Goal: Task Accomplishment & Management: Manage account settings

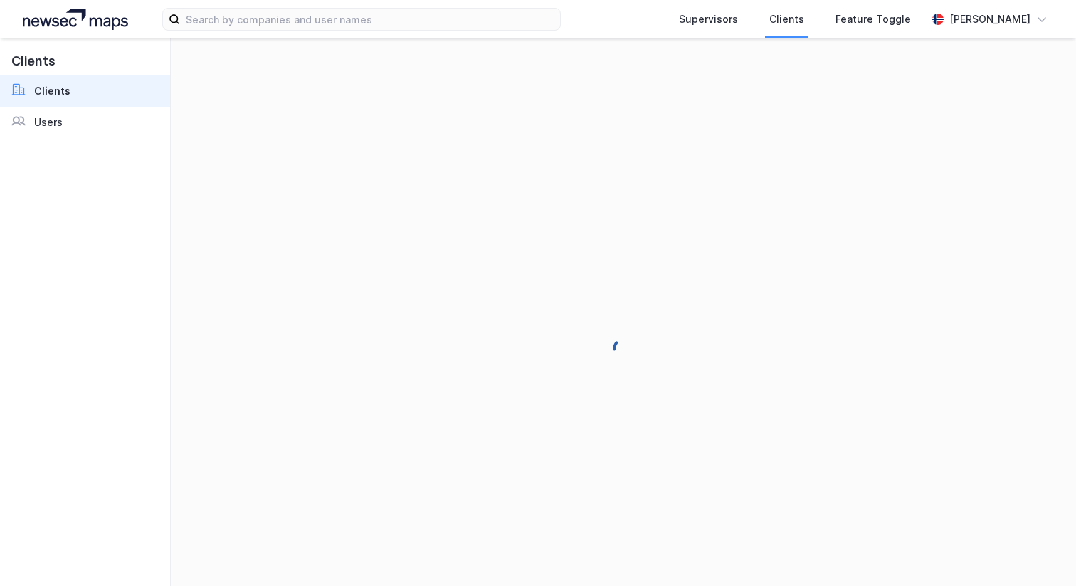
click at [1006, 24] on div "[PERSON_NAME]" at bounding box center [989, 19] width 81 height 17
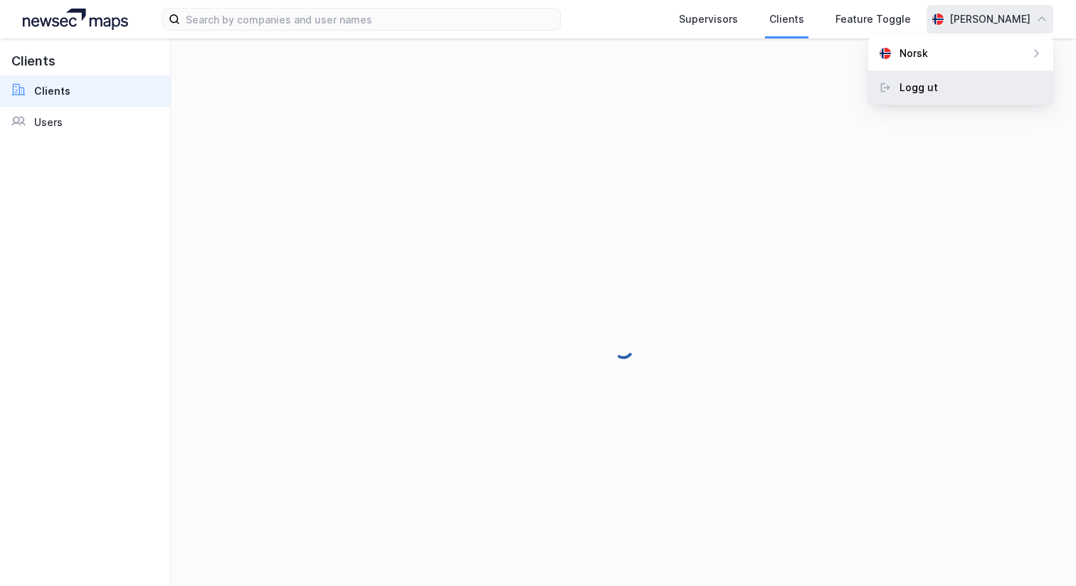
click at [990, 94] on div "Logg ut" at bounding box center [960, 87] width 185 height 34
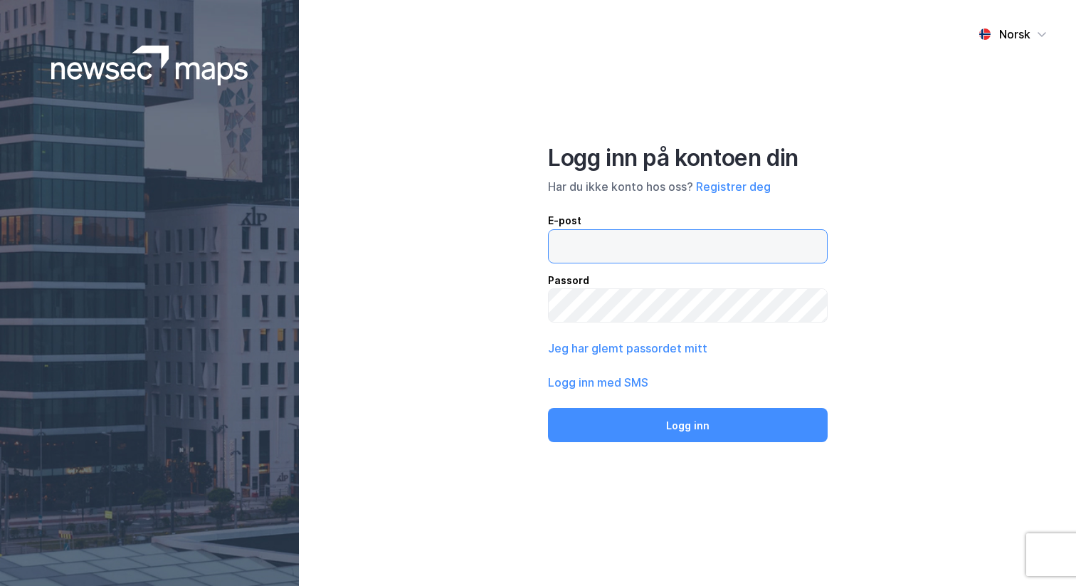
click at [677, 256] on input "email" at bounding box center [688, 246] width 278 height 33
type input "[PERSON_NAME][EMAIL_ADDRESS][DOMAIN_NAME]"
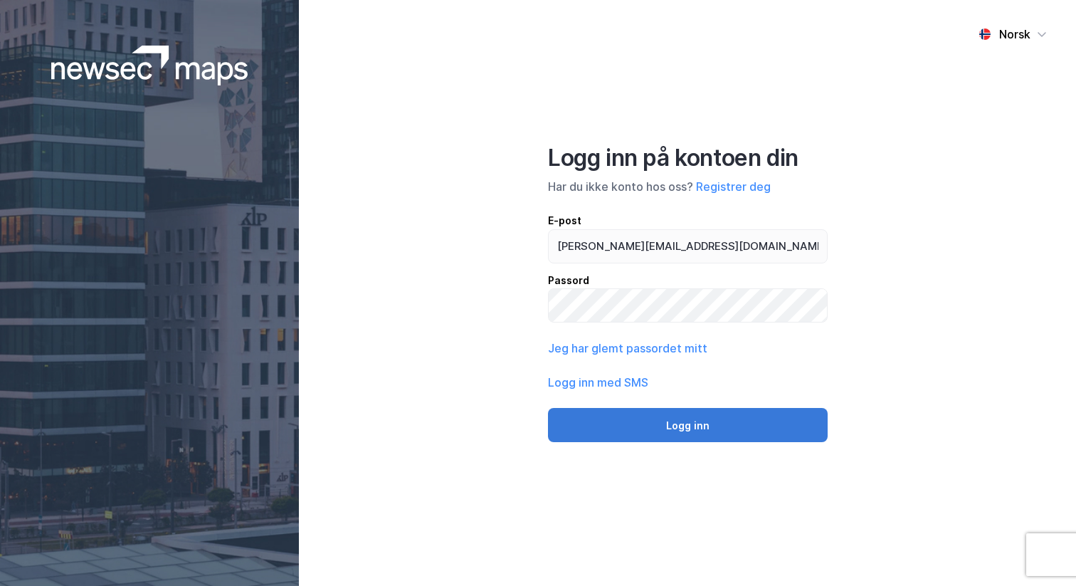
click at [598, 423] on button "Logg inn" at bounding box center [688, 425] width 280 height 34
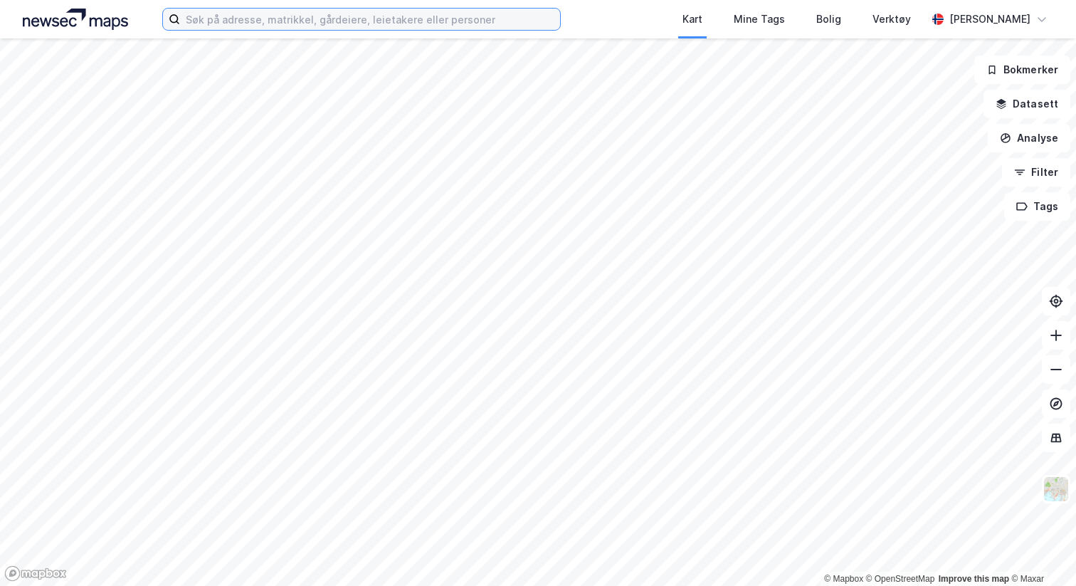
click at [342, 19] on input at bounding box center [370, 19] width 380 height 21
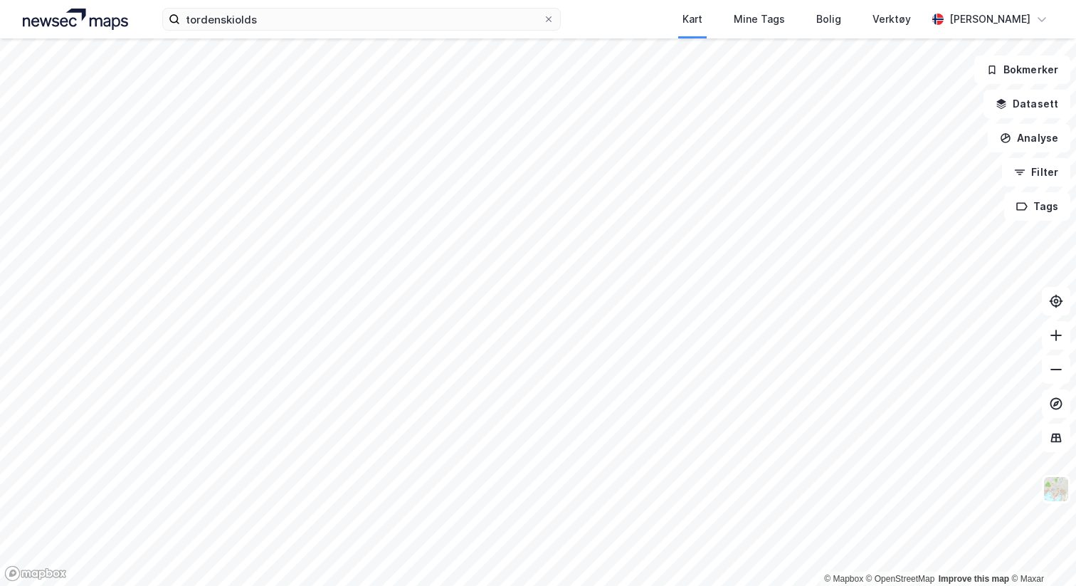
click at [329, 31] on div "tordenskiolds Kart Mine Tags Bolig Verktøy [PERSON_NAME]" at bounding box center [538, 19] width 1076 height 38
click at [329, 28] on input "tordenskiolds" at bounding box center [361, 19] width 363 height 21
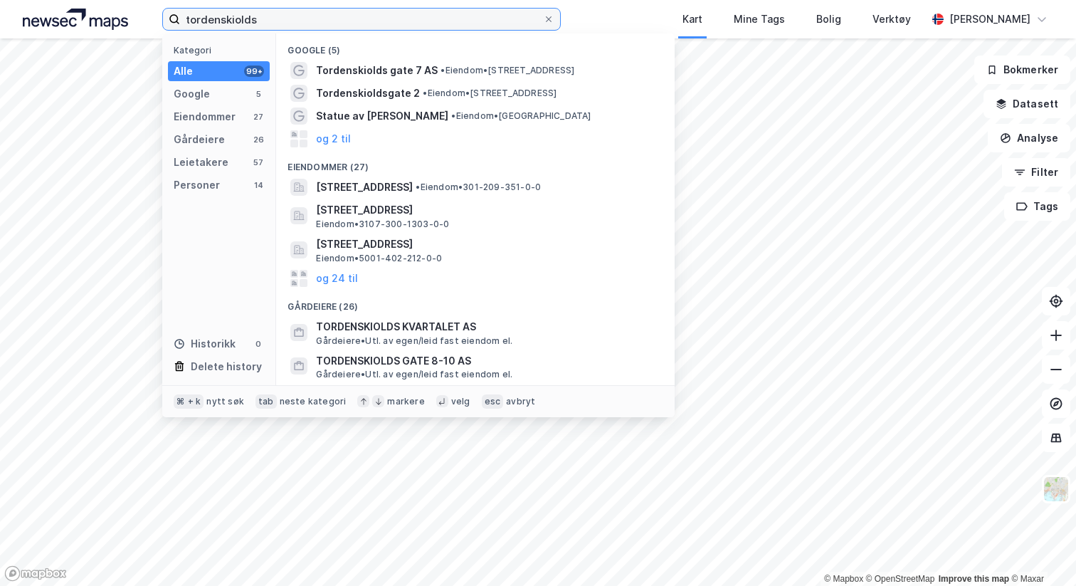
click at [287, 26] on input "tordenskiolds" at bounding box center [361, 19] width 363 height 21
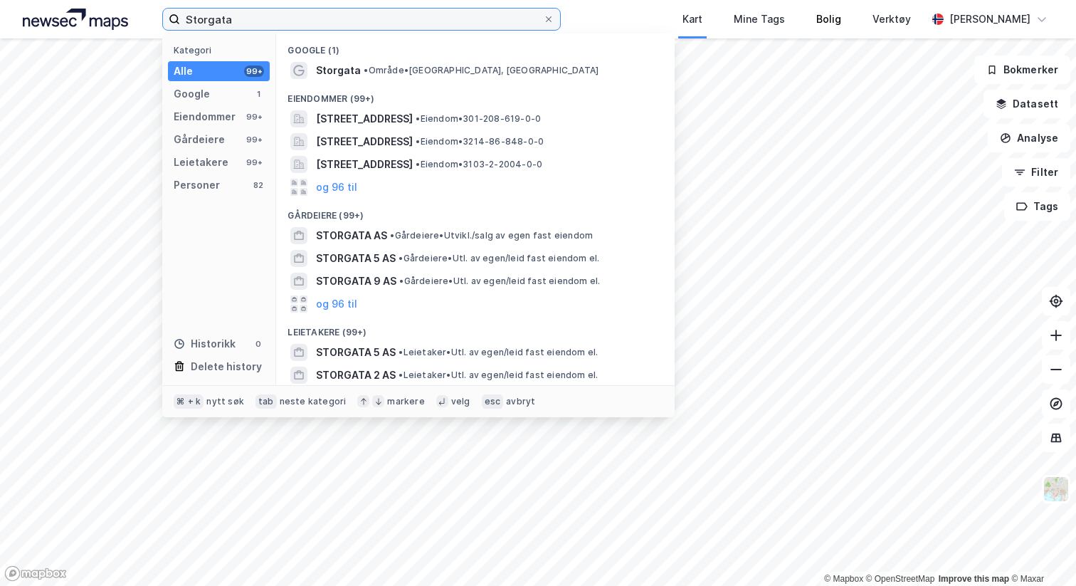
type input "Storgata"
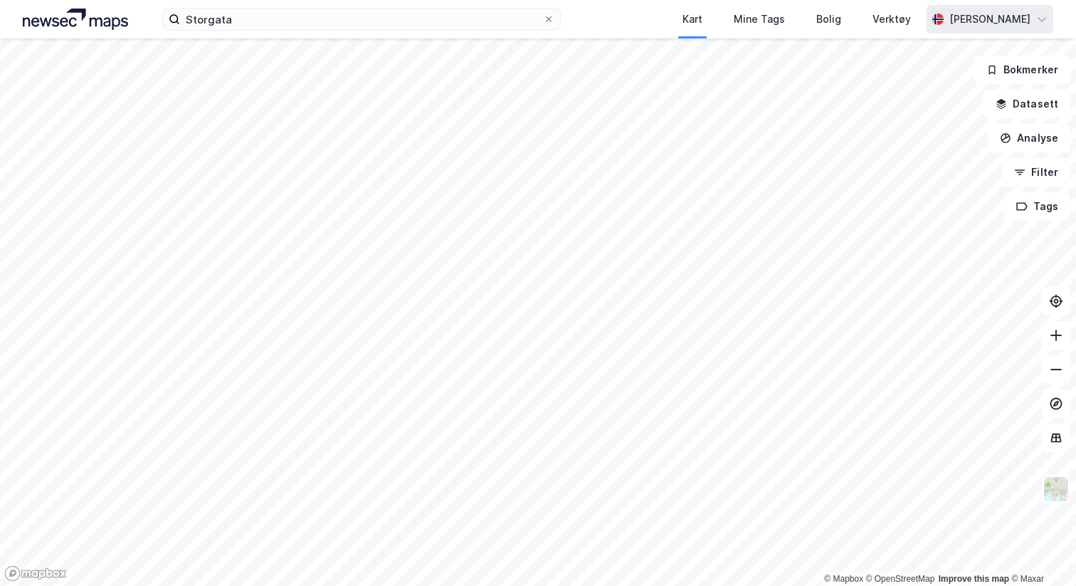
click at [1023, 16] on div "[PERSON_NAME]" at bounding box center [989, 19] width 81 height 17
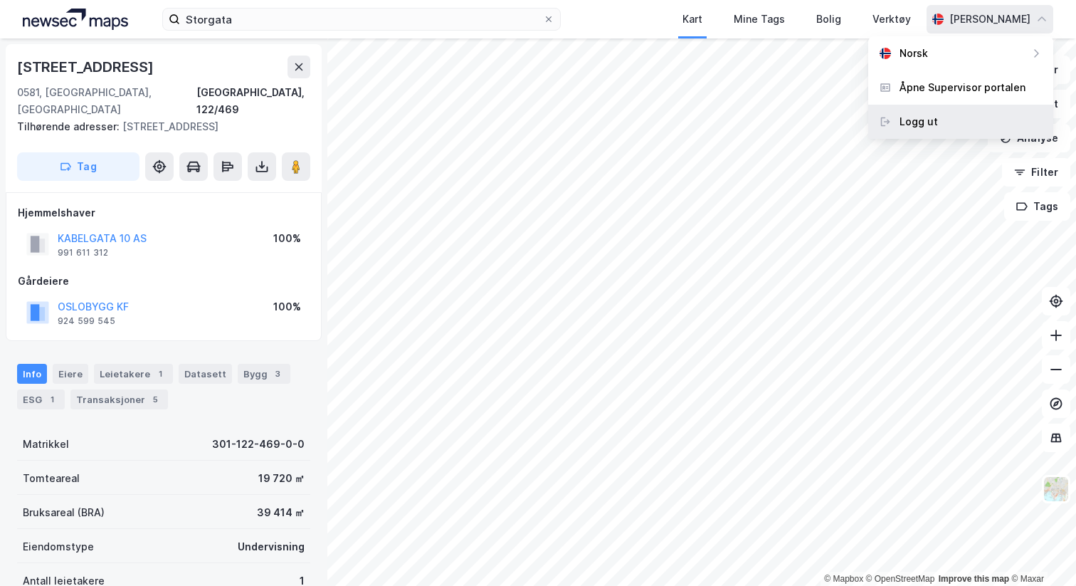
click at [925, 114] on div "Logg ut" at bounding box center [918, 121] width 38 height 17
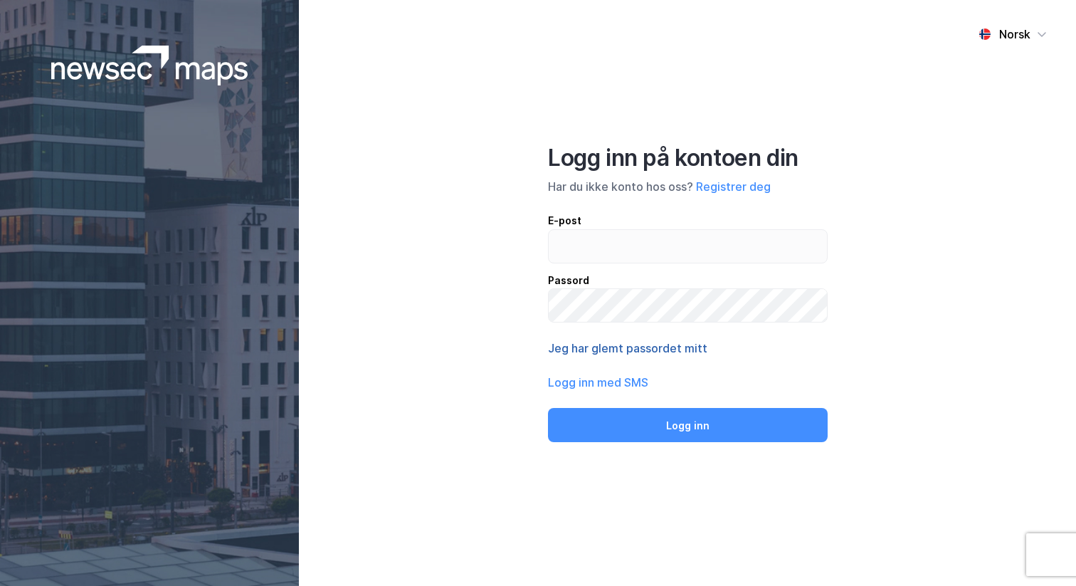
click at [618, 344] on button "Jeg har glemt passordet mitt" at bounding box center [627, 347] width 159 height 17
